Goal: Find specific page/section: Find specific page/section

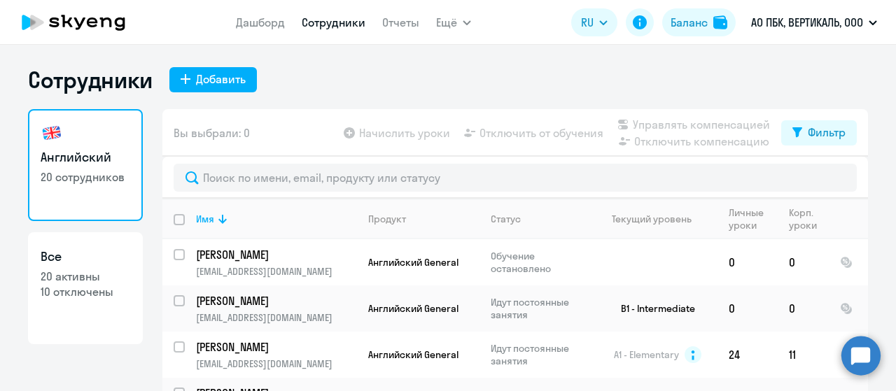
select select "30"
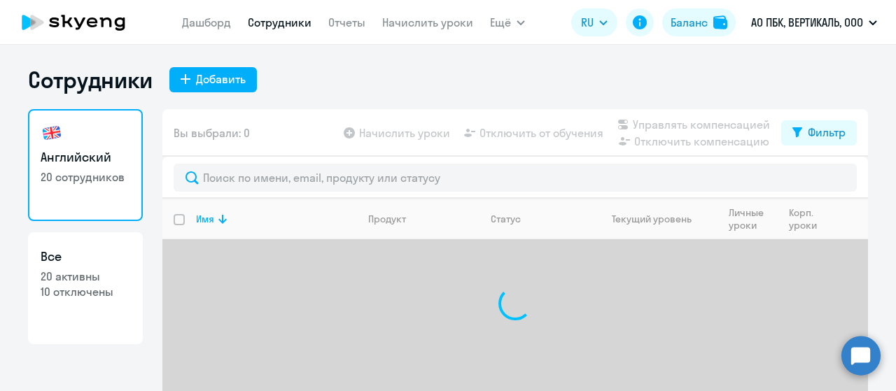
select select "30"
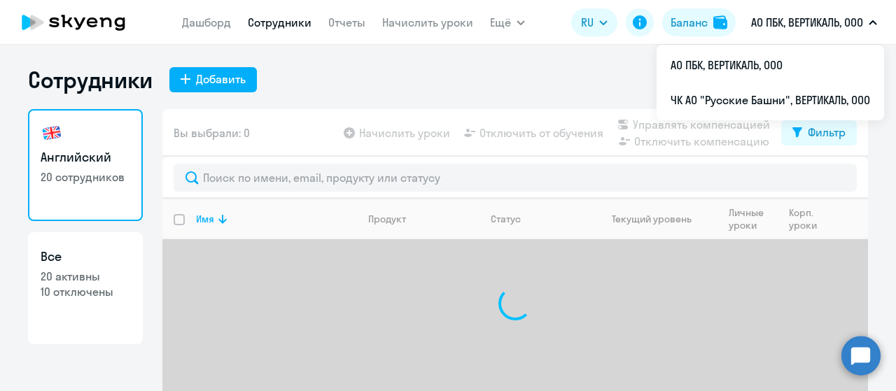
click at [856, 18] on p "АО ПБК, ВЕРТИКАЛЬ, ООО" at bounding box center [807, 22] width 112 height 17
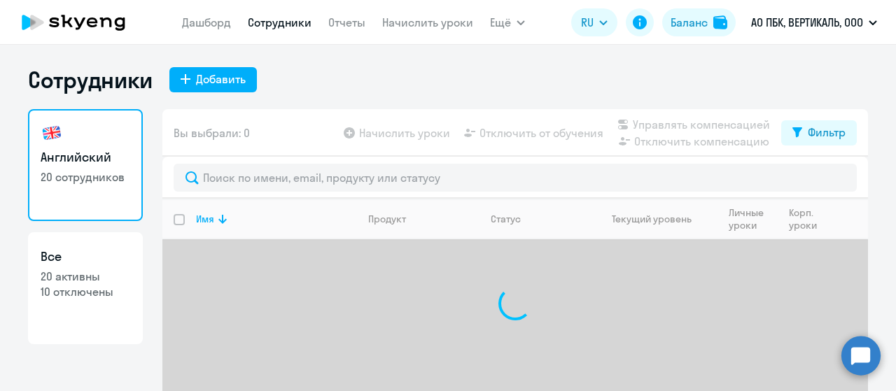
click at [856, 18] on p "АО ПБК, ВЕРТИКАЛЬ, ООО" at bounding box center [807, 22] width 112 height 17
